Goal: Task Accomplishment & Management: Manage account settings

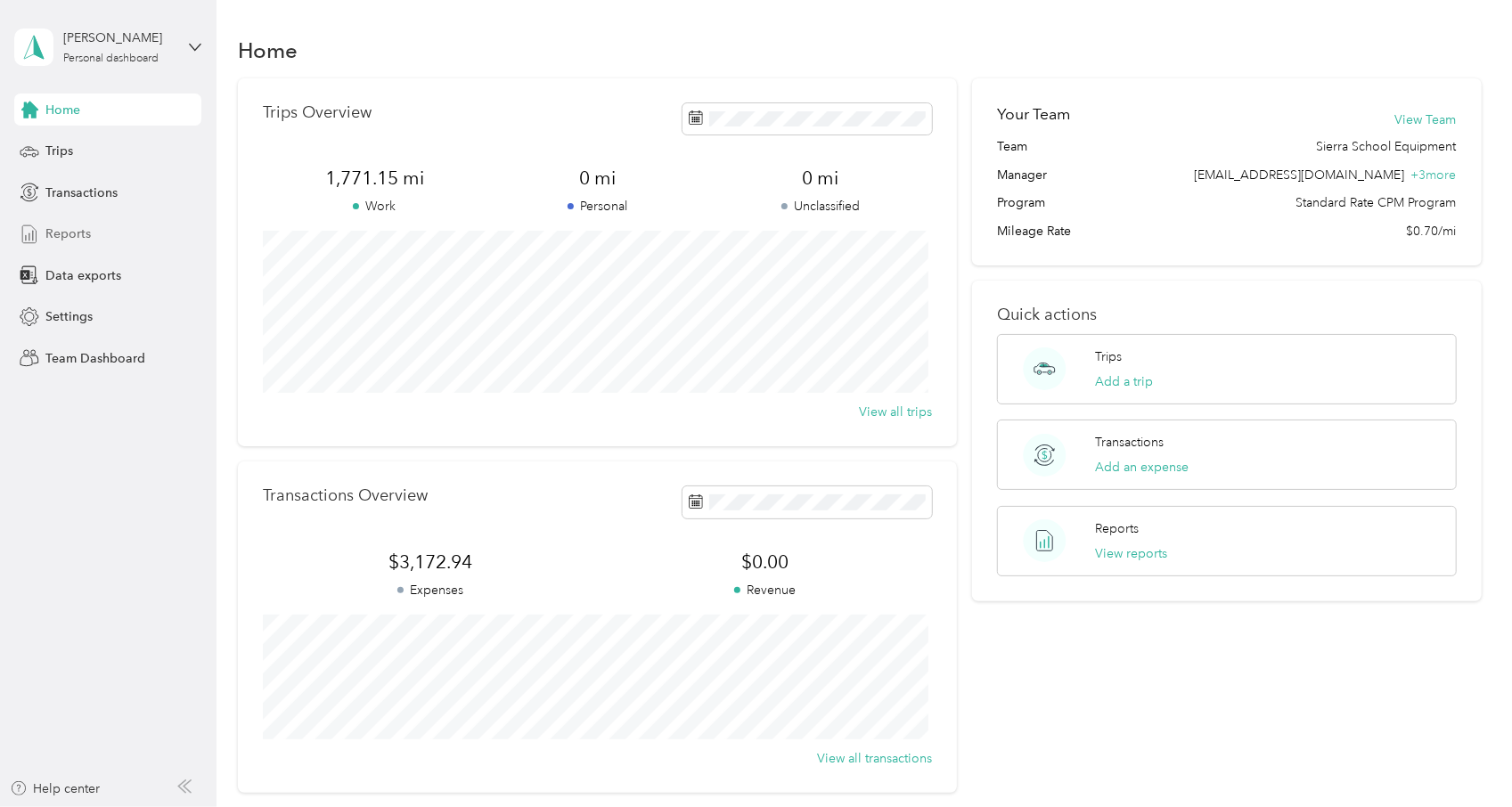
click at [88, 232] on span "Reports" at bounding box center [69, 234] width 46 height 19
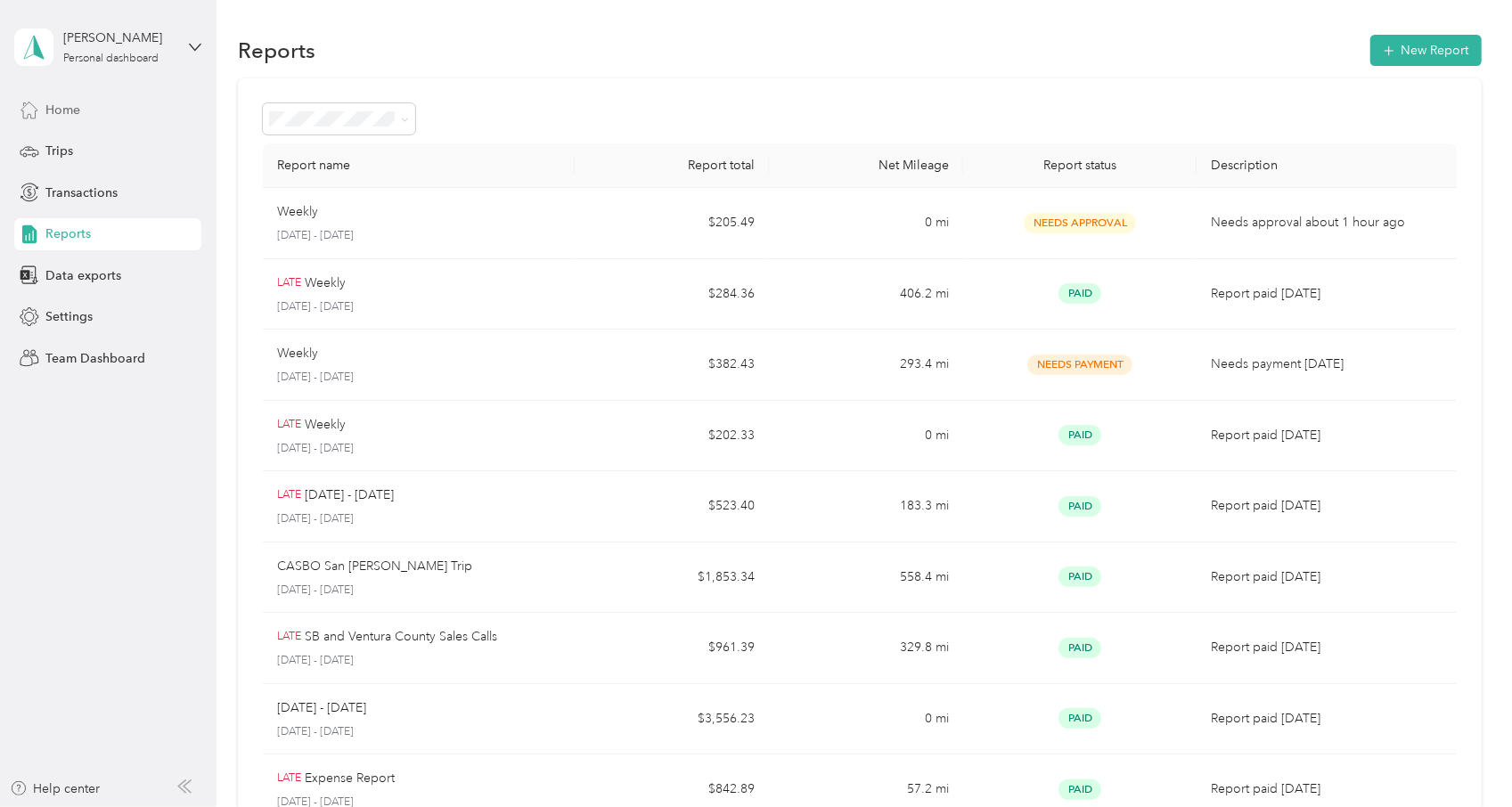
click at [45, 108] on div "Home" at bounding box center [108, 110] width 187 height 32
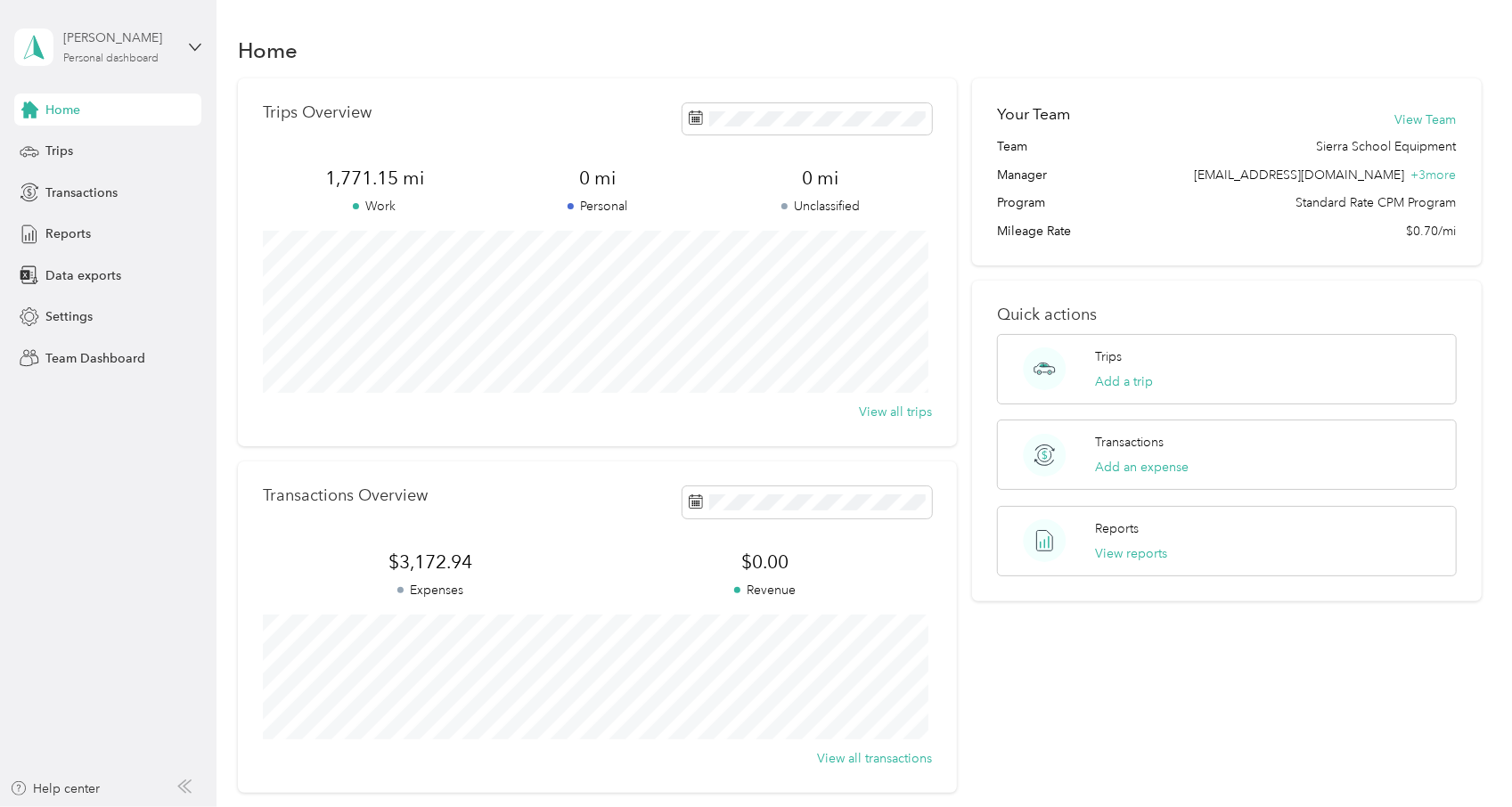
click at [117, 59] on div "Personal dashboard" at bounding box center [111, 58] width 95 height 10
click at [118, 154] on div "Team dashboard" at bounding box center [202, 144] width 351 height 31
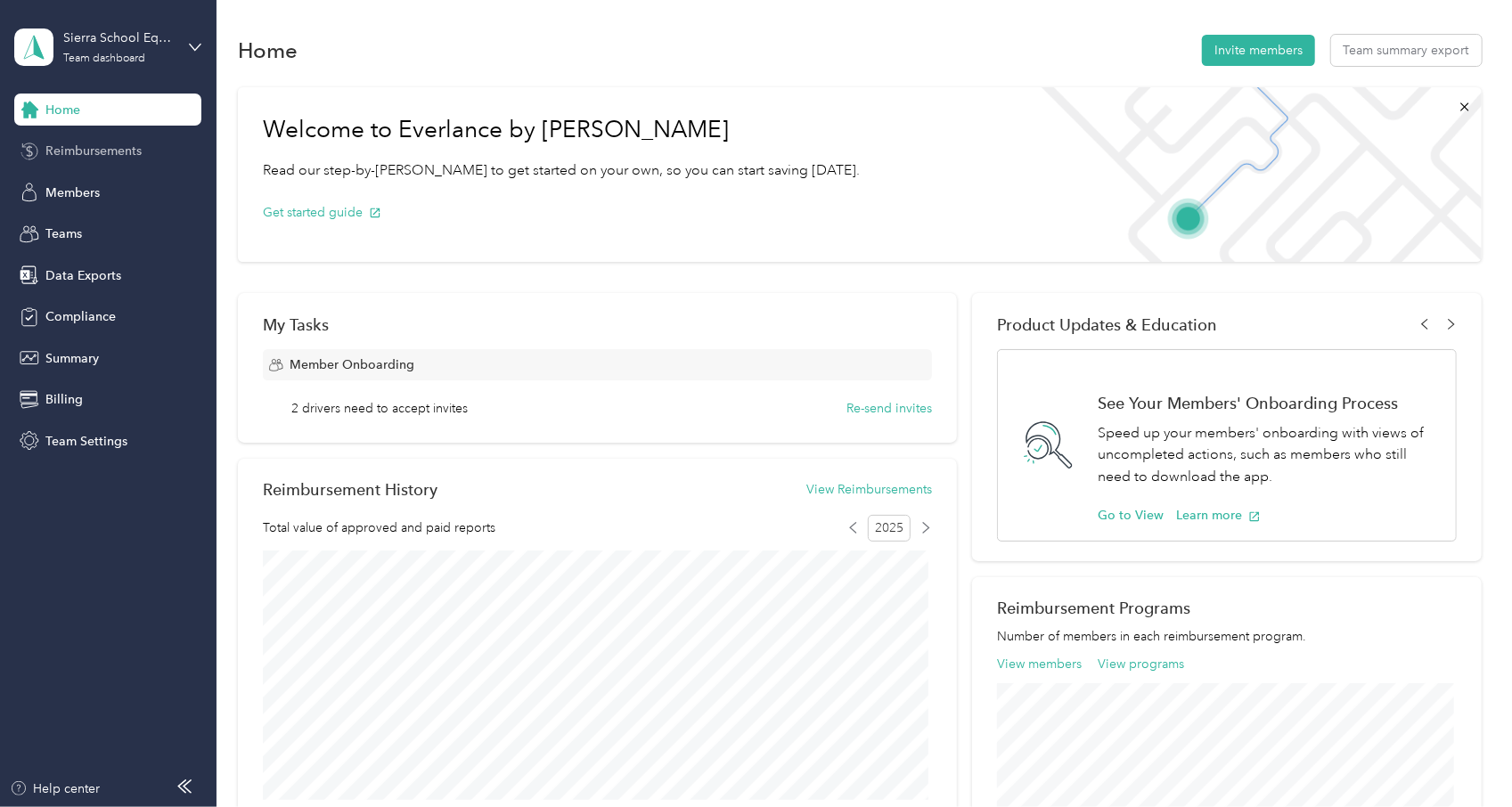
click at [98, 150] on span "Reimbursements" at bounding box center [93, 151] width 96 height 19
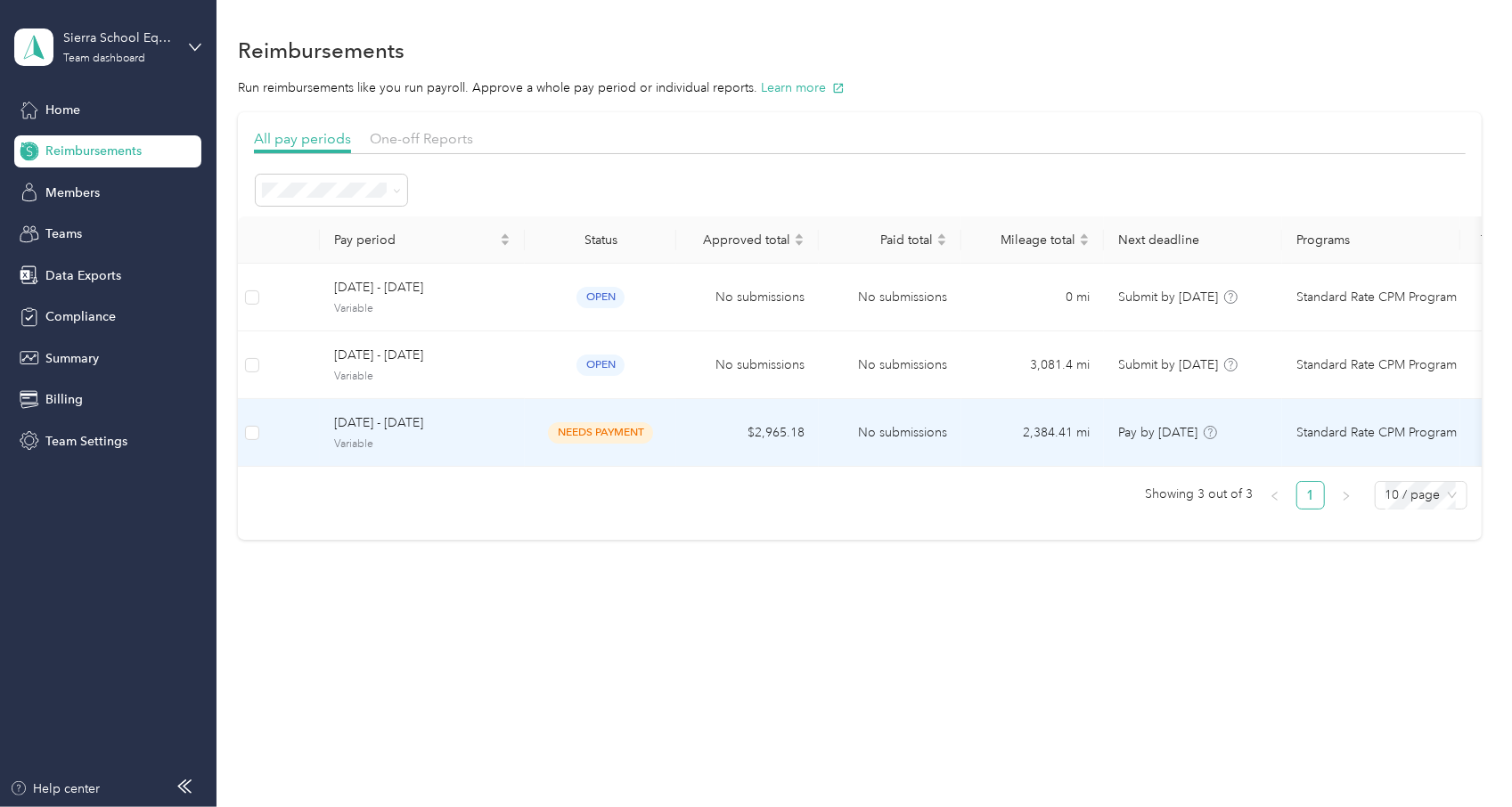
click at [488, 433] on div "[DATE] - [DATE] Variable" at bounding box center [422, 433] width 176 height 38
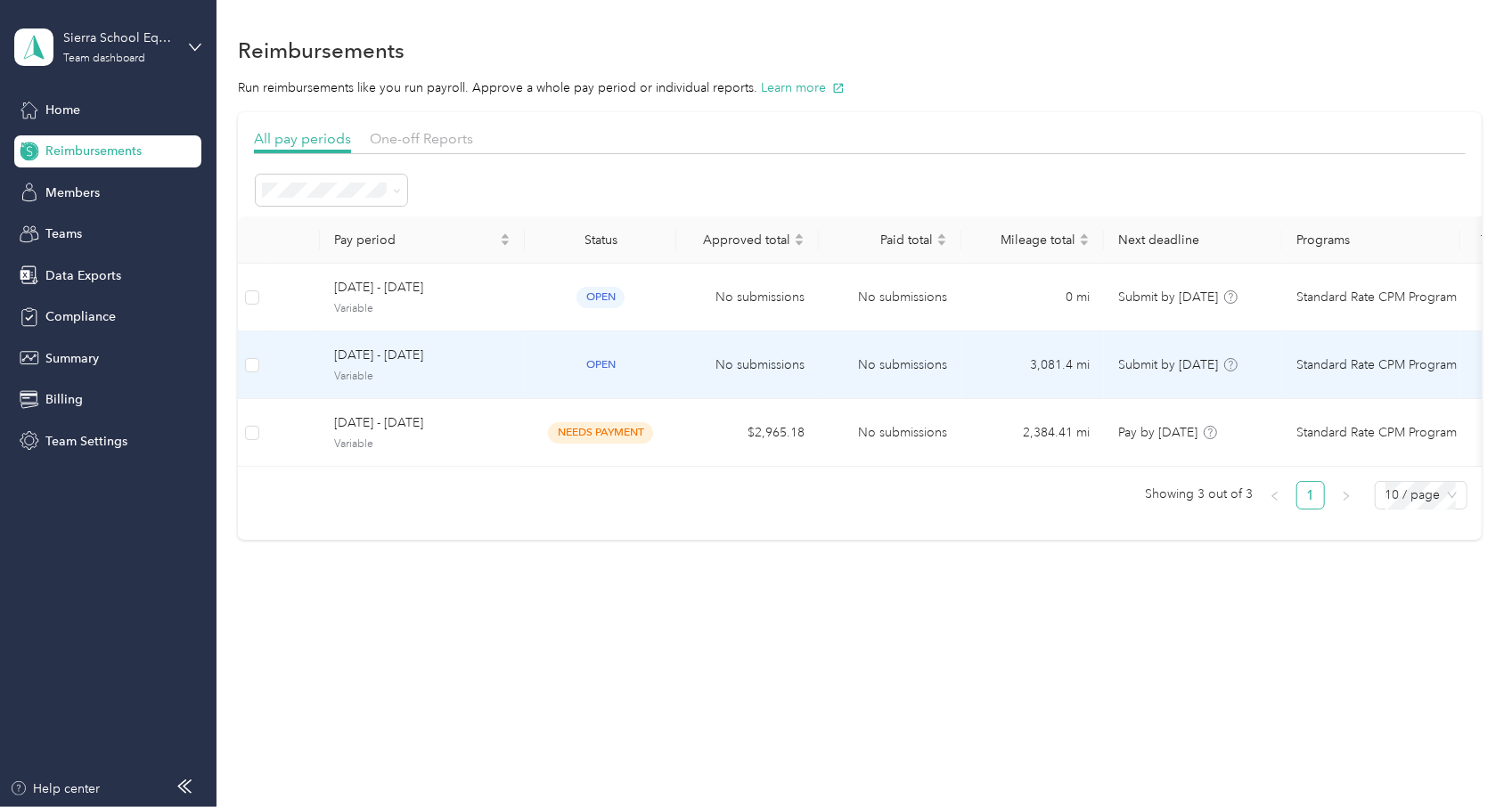
click at [501, 334] on td "[DATE] - [DATE] Variable" at bounding box center [422, 365] width 205 height 68
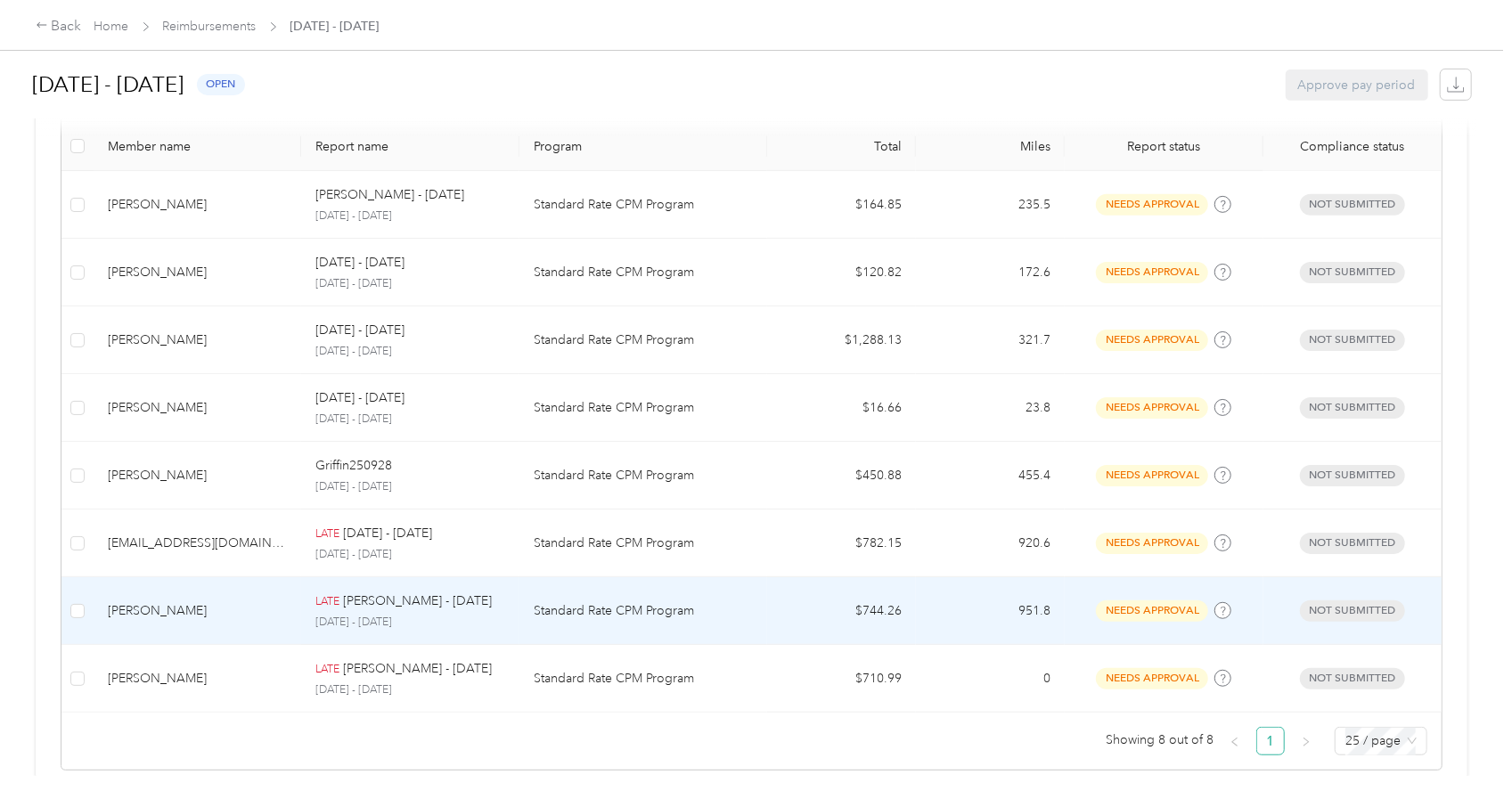
scroll to position [332, 0]
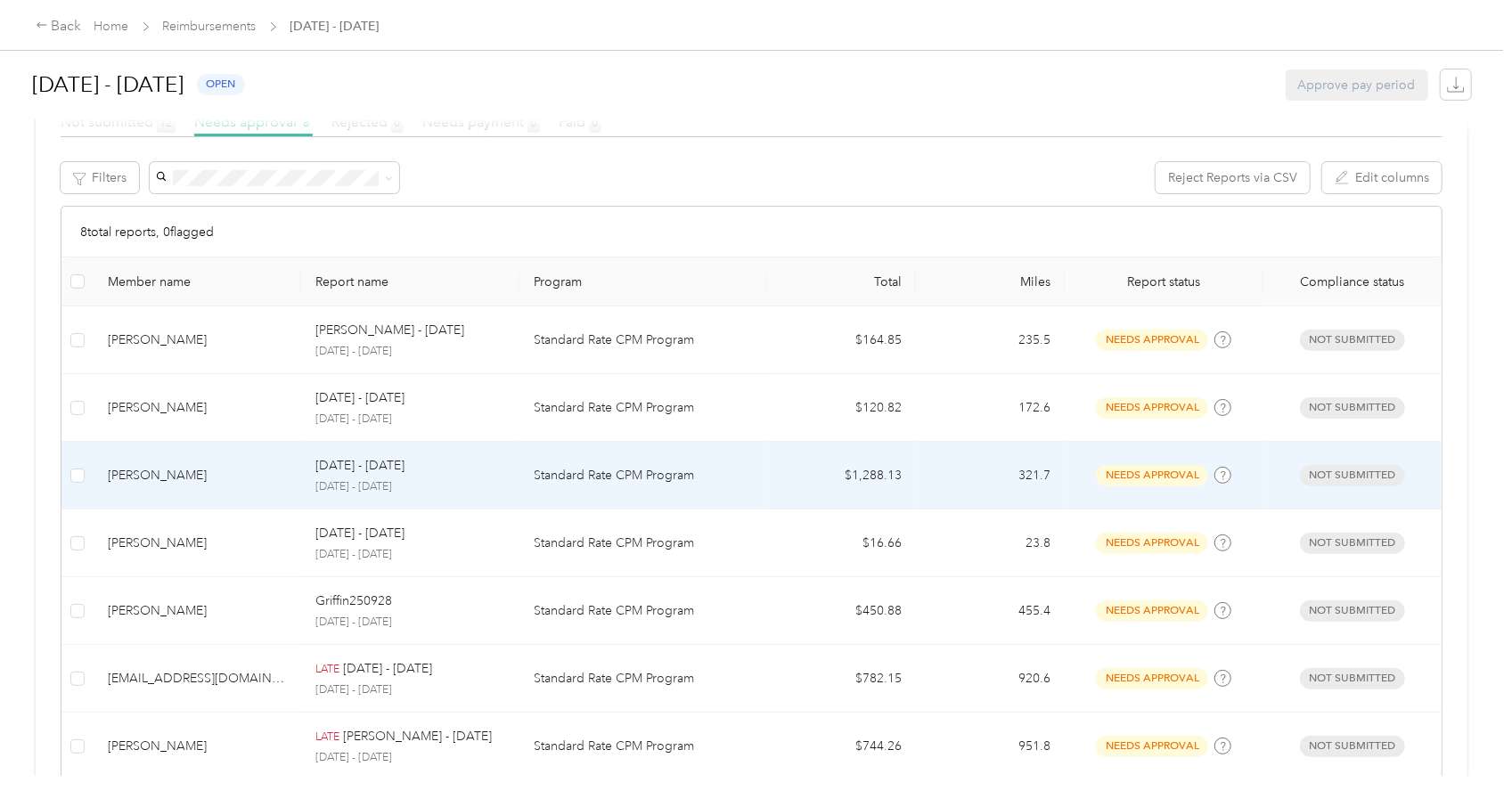
click at [745, 468] on p "Standard Rate CPM Program" at bounding box center [643, 475] width 219 height 20
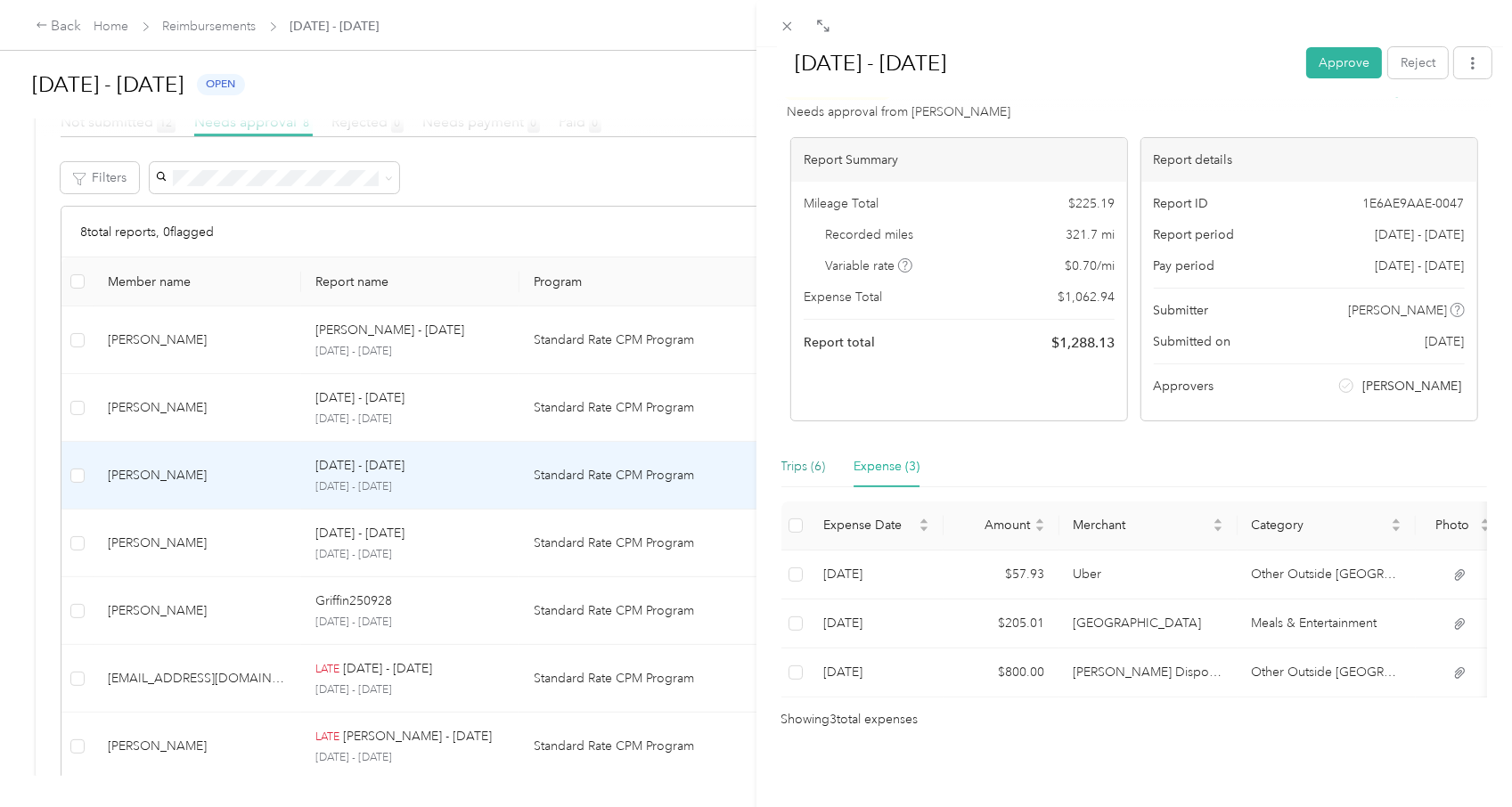
click at [802, 457] on div "Trips (6)" at bounding box center [803, 467] width 45 height 20
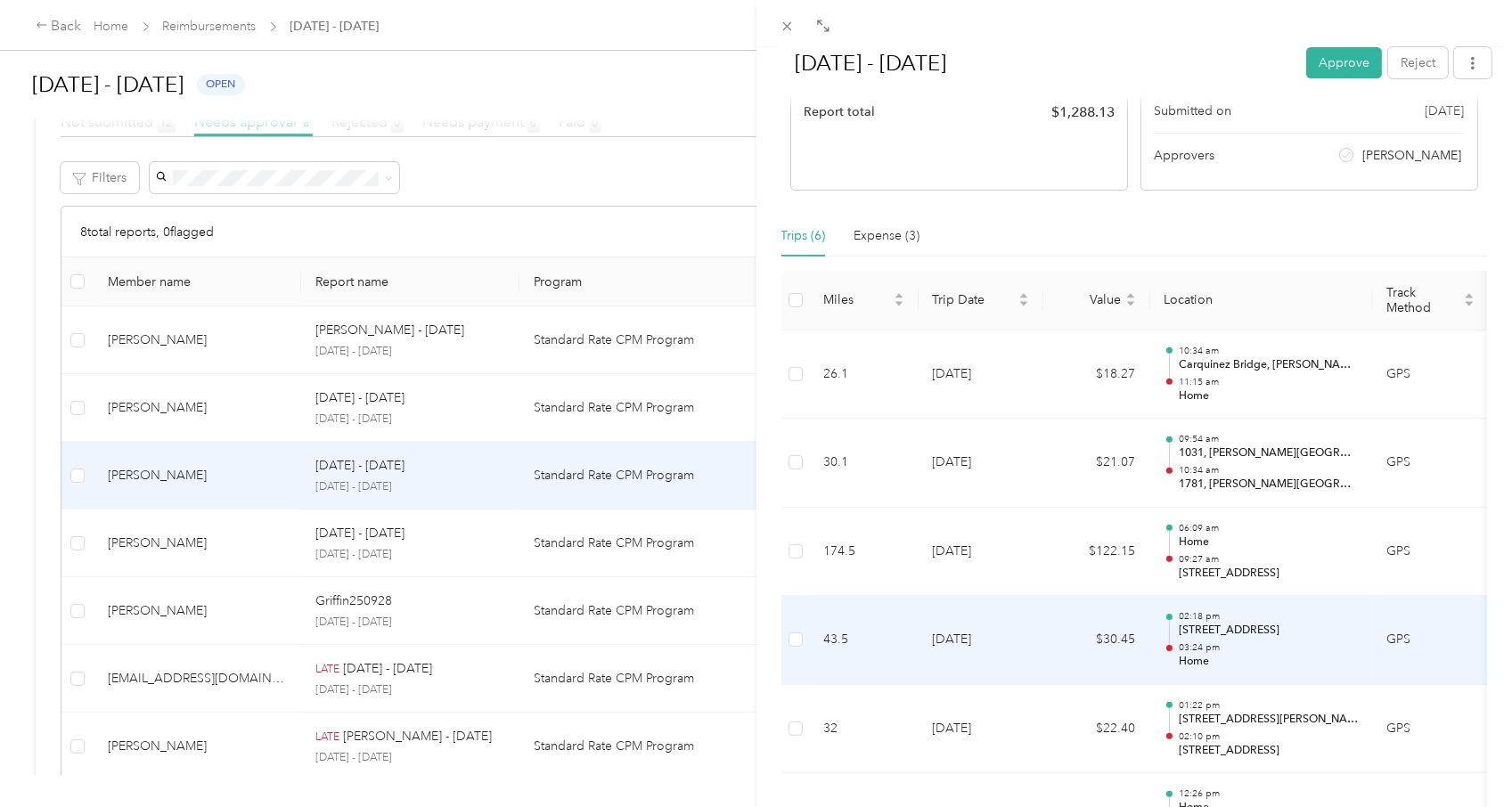
scroll to position [460, 0]
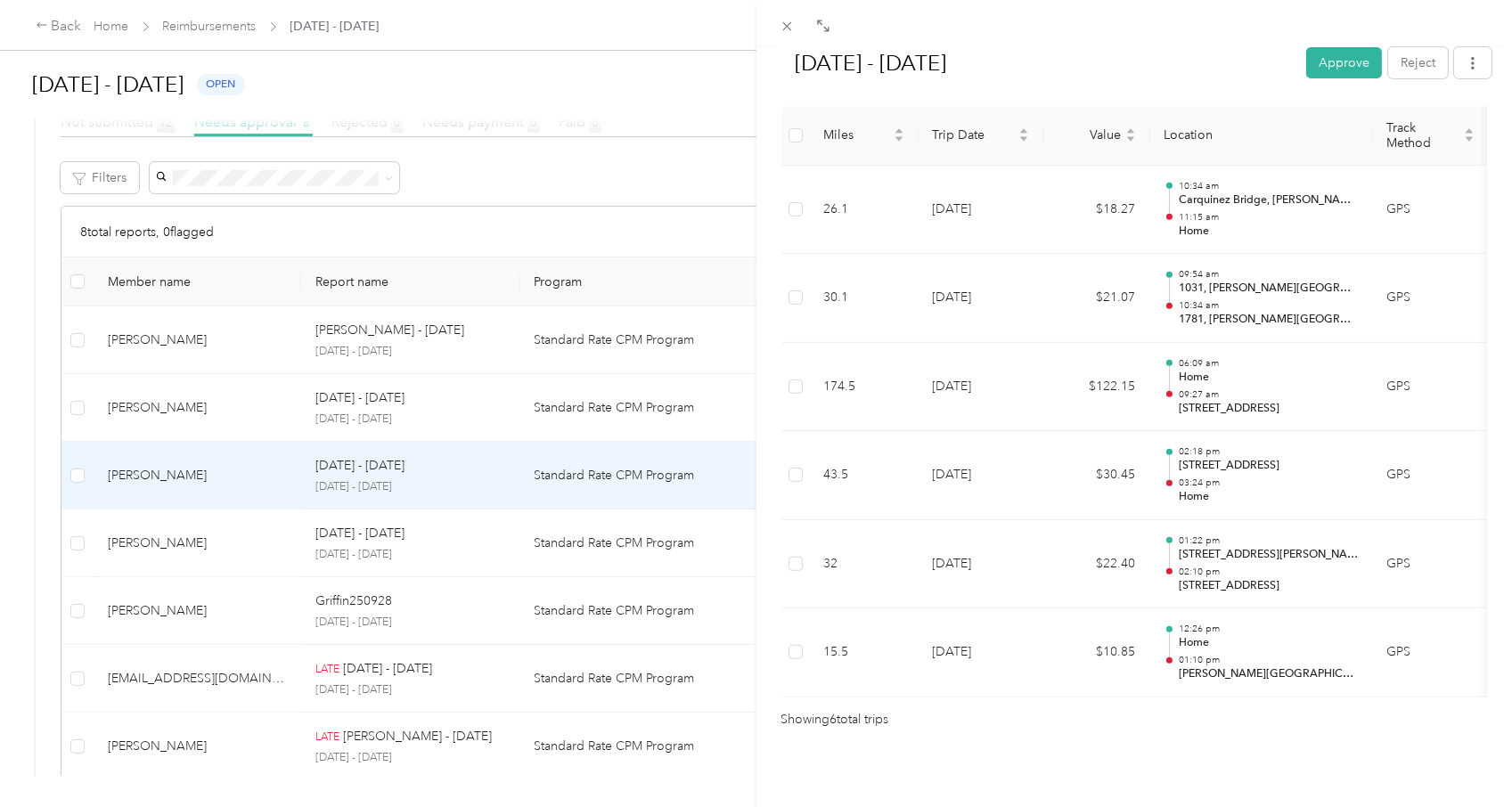
click at [452, 407] on div "[DATE] - [DATE] Approve Reject Needs Approval Needs approval from [PERSON_NAME]…" at bounding box center [756, 403] width 1512 height 807
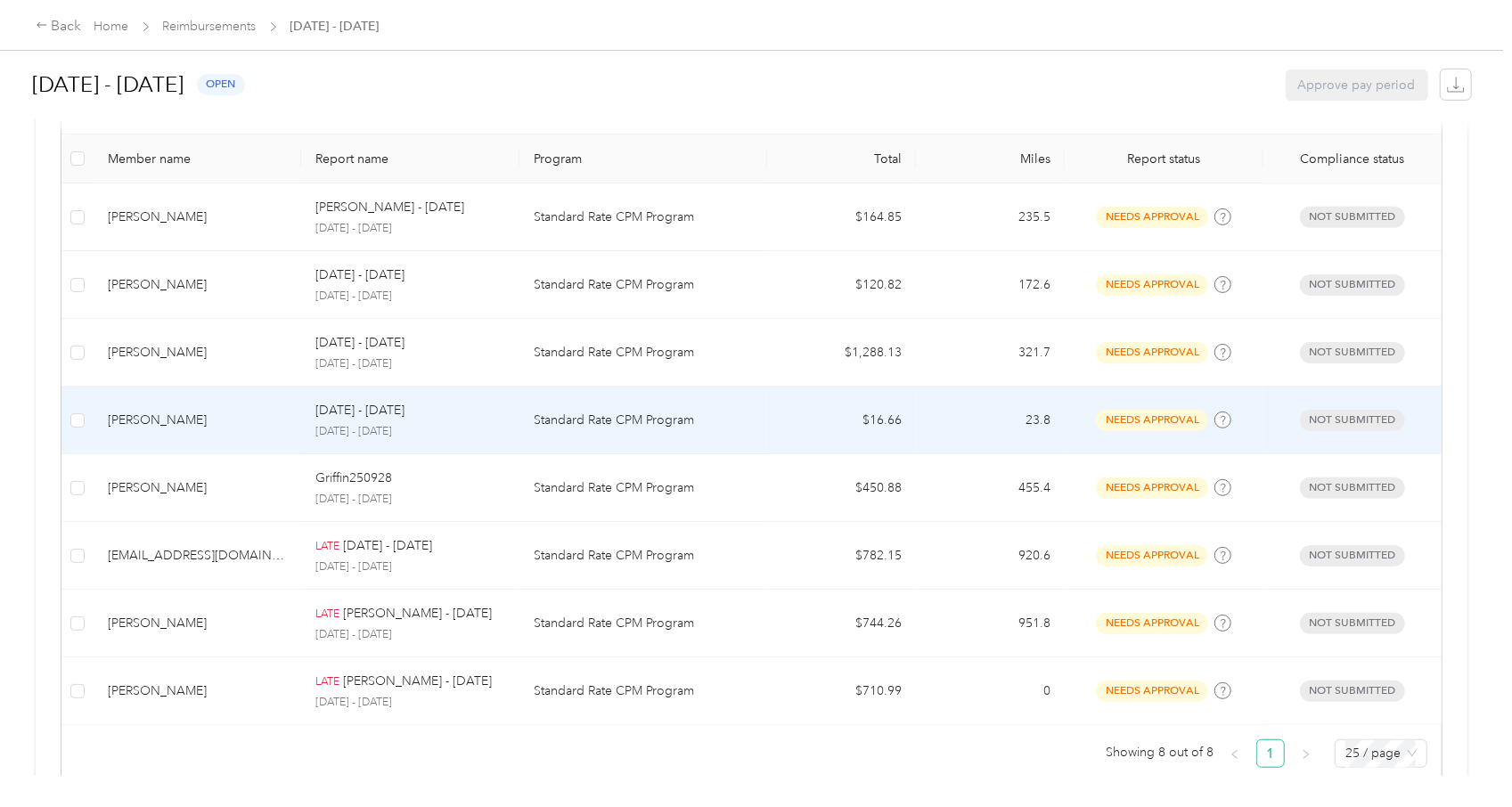
scroll to position [510, 0]
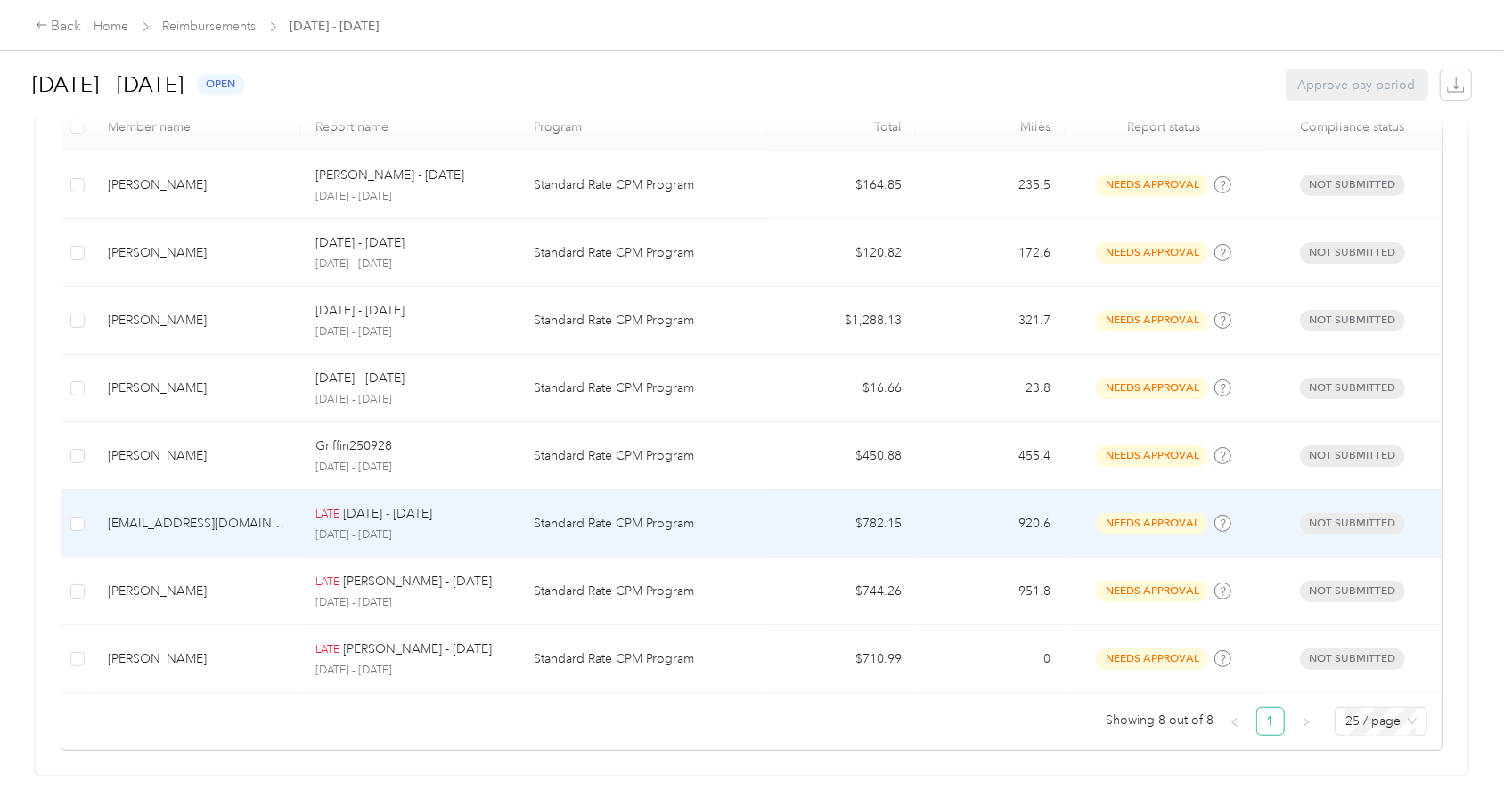
click at [465, 504] on div "LATE [DATE] - [DATE]" at bounding box center [410, 514] width 190 height 20
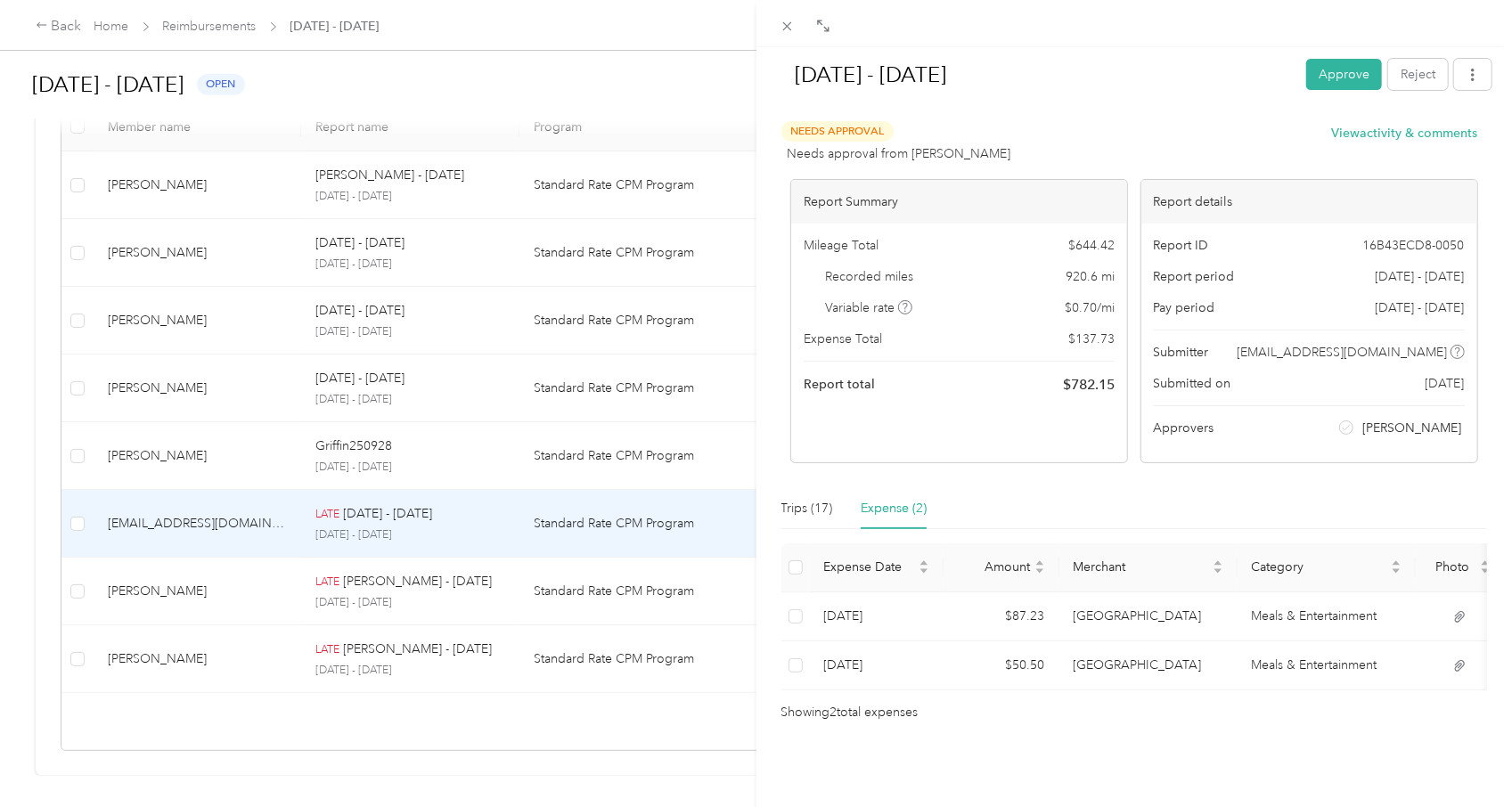
scroll to position [0, 191]
